Goal: Check status: Check status

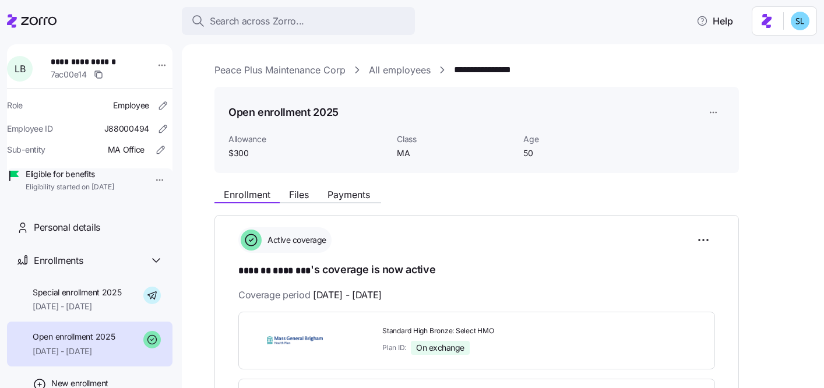
scroll to position [406, 0]
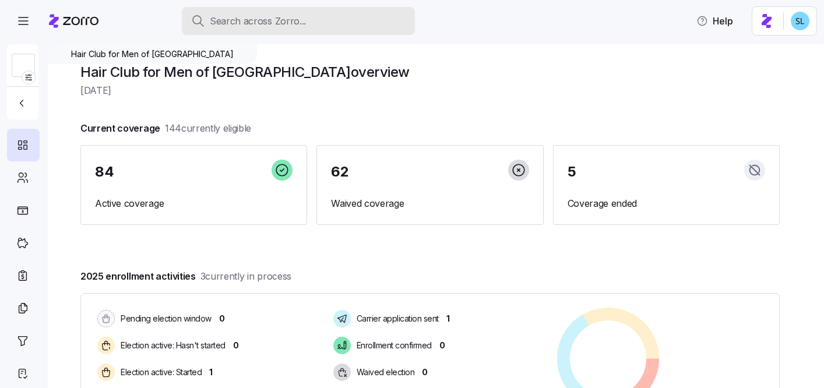
click at [306, 27] on div "Search across Zorro..." at bounding box center [298, 21] width 214 height 15
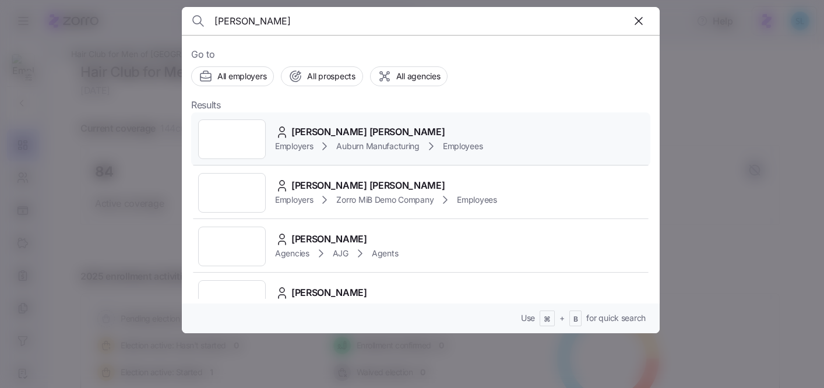
type input "[PERSON_NAME]"
click at [351, 128] on span "[PERSON_NAME] [PERSON_NAME]" at bounding box center [367, 132] width 153 height 15
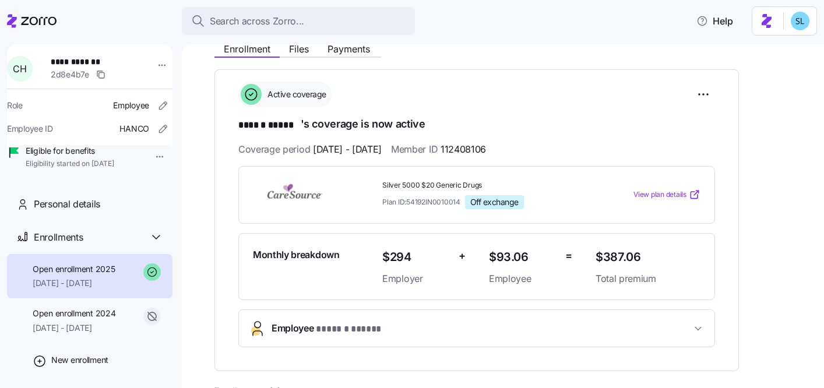
scroll to position [234, 0]
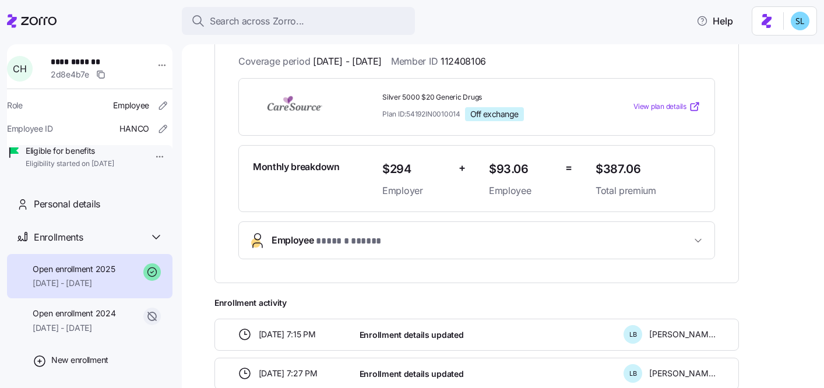
click at [398, 244] on span "Employee * ****** ***** *" at bounding box center [480, 241] width 419 height 16
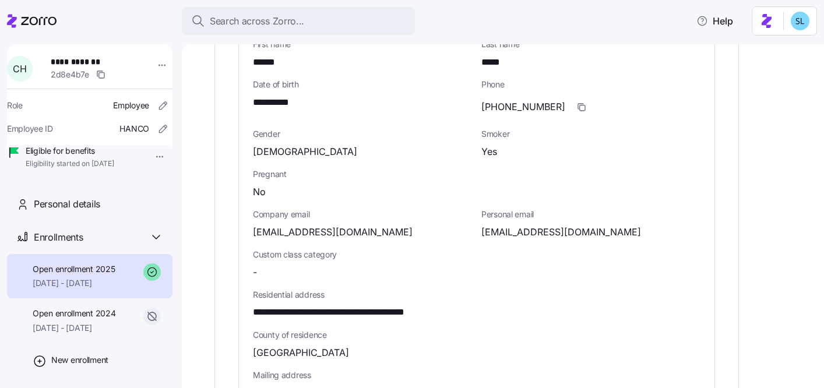
scroll to position [529, 0]
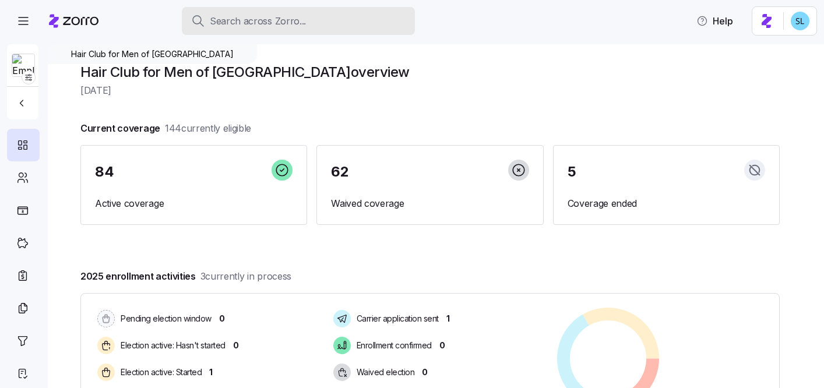
click at [372, 27] on div "Search across Zorro..." at bounding box center [298, 21] width 214 height 15
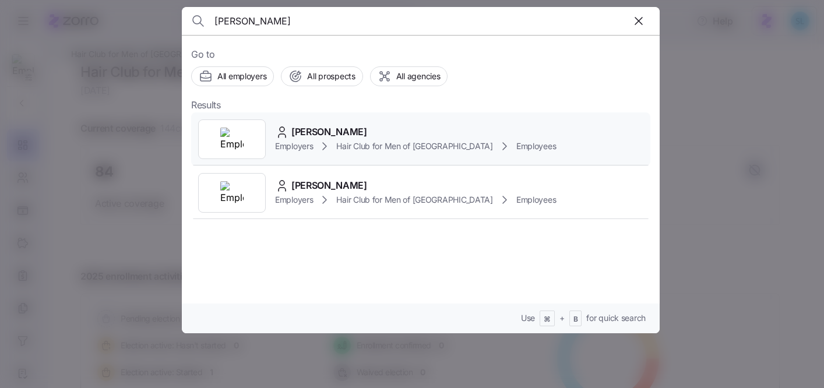
type input "fusco"
click at [389, 132] on div "Linda Fusco" at bounding box center [415, 132] width 281 height 15
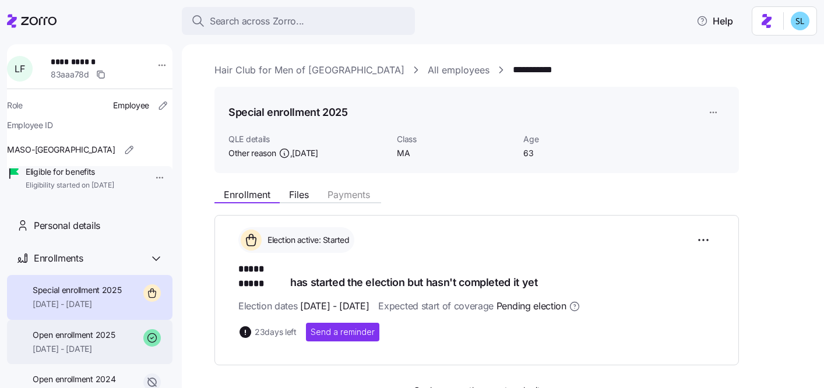
click at [66, 341] on span "Open enrollment 2025" at bounding box center [74, 335] width 82 height 12
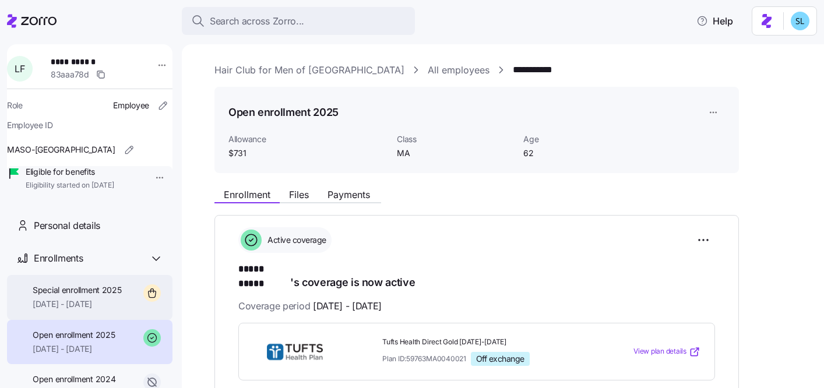
click at [65, 310] on span "09/01/2025 - 12/31/2025" at bounding box center [77, 304] width 89 height 12
